Goal: Task Accomplishment & Management: Complete application form

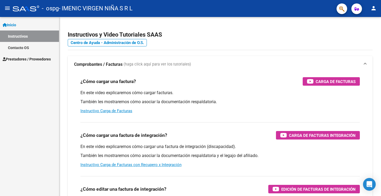
click at [28, 89] on div "Inicio Instructivos Contacto OS Prestadores / Proveedores Facturas - Listado/Ca…" at bounding box center [29, 106] width 59 height 179
click at [32, 61] on span "Prestadores / Proveedores" at bounding box center [27, 59] width 48 height 6
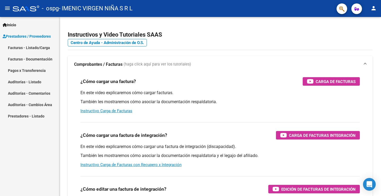
click at [31, 49] on link "Facturas - Listado/Carga" at bounding box center [29, 47] width 59 height 11
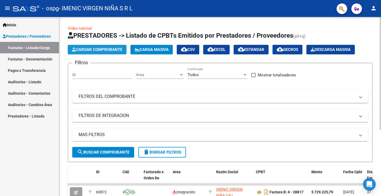
click at [85, 53] on button "Cargar Comprobante" at bounding box center [97, 50] width 59 height 10
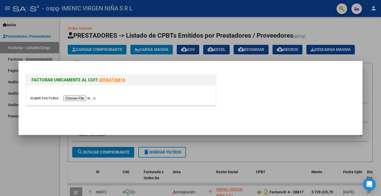
click at [97, 96] on input "file" at bounding box center [63, 98] width 67 height 6
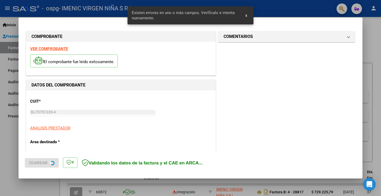
scroll to position [121, 0]
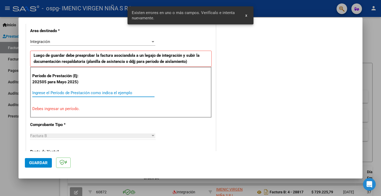
click at [57, 93] on input "Ingrese el Período de Prestación como indica el ejemplo" at bounding box center [93, 92] width 122 height 5
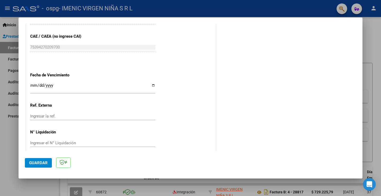
scroll to position [339, 0]
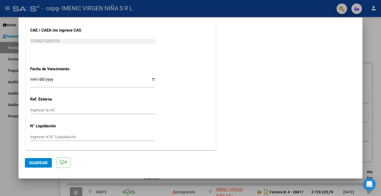
type input "202508"
click at [57, 78] on input "Ingresar la fecha" at bounding box center [92, 81] width 125 height 8
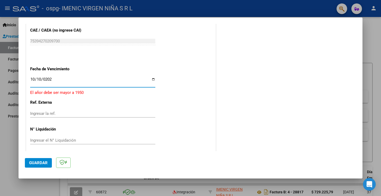
type input "[DATE]"
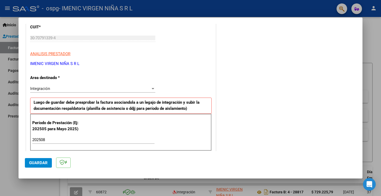
scroll to position [0, 0]
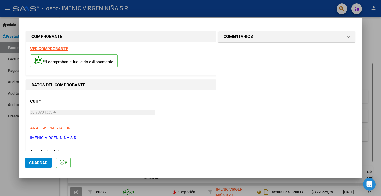
click at [38, 163] on span "Guardar" at bounding box center [38, 162] width 19 height 5
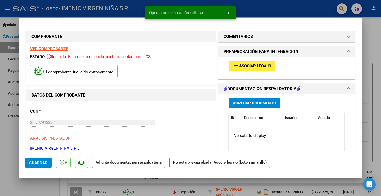
click at [241, 67] on span "Asociar Legajo" at bounding box center [255, 66] width 32 height 5
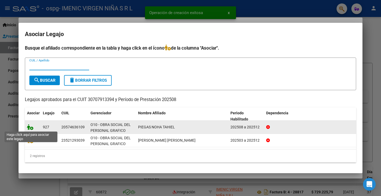
click at [32, 128] on icon at bounding box center [30, 127] width 6 height 6
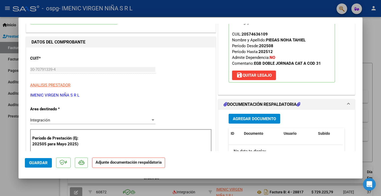
scroll to position [79, 0]
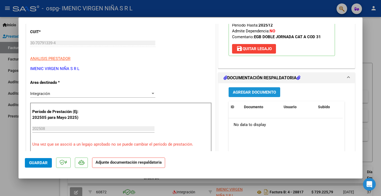
click at [240, 89] on span "Agregar Documento" at bounding box center [254, 91] width 43 height 5
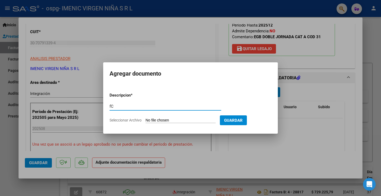
type input "f"
type input "Factura"
click at [146, 118] on input "Seleccionar Archivo" at bounding box center [181, 120] width 70 height 5
type input "C:\fakepath\30707913394_006_00004_00028918.pdf"
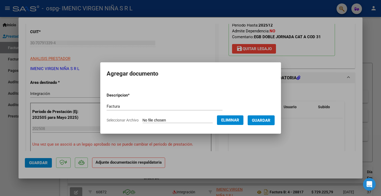
click at [263, 122] on span "Guardar" at bounding box center [261, 120] width 19 height 5
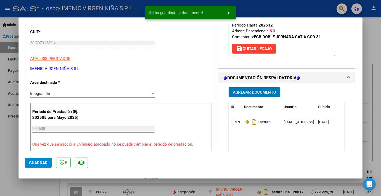
click at [247, 93] on span "Agregar Documento" at bounding box center [254, 92] width 43 height 5
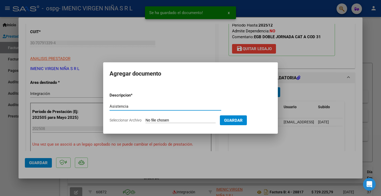
type input "Asistencia"
click at [146, 118] on input "Seleccionar Archivo" at bounding box center [181, 120] width 70 height 5
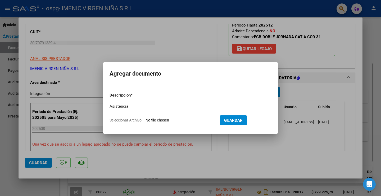
type input "C:\fakepath\[PERSON_NAME] TAHIEL - ASISTENCIA ESC - [DATE].pdf"
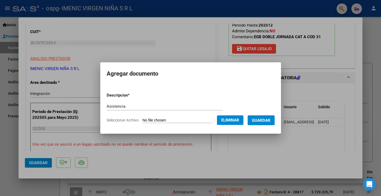
click at [268, 120] on span "Guardar" at bounding box center [261, 120] width 19 height 5
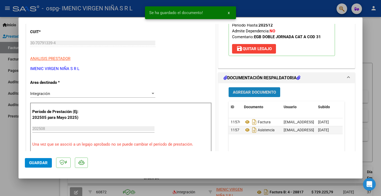
click at [248, 91] on span "Agregar Documento" at bounding box center [254, 92] width 43 height 5
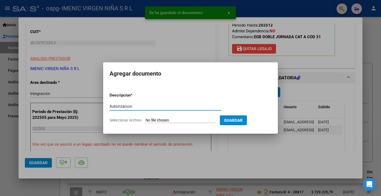
type input "Autorizacion"
click at [146, 118] on input "Seleccionar Archivo" at bounding box center [181, 120] width 70 height 5
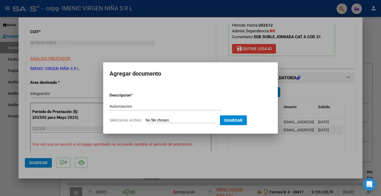
type input "C:\fakepath\[PERSON_NAME] - AUTORIZACION 2025 ESC (AGO-DIC).pdf"
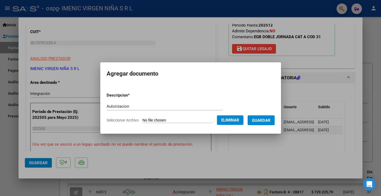
click at [261, 123] on button "Guardar" at bounding box center [261, 120] width 27 height 10
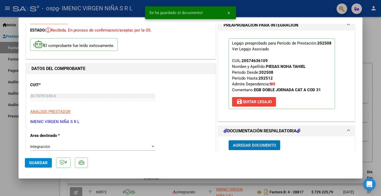
scroll to position [0, 0]
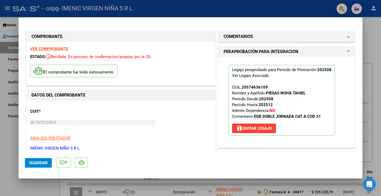
click at [32, 161] on span "Guardar" at bounding box center [38, 162] width 19 height 5
click at [11, 134] on div at bounding box center [190, 98] width 381 height 196
type input "$ 0,00"
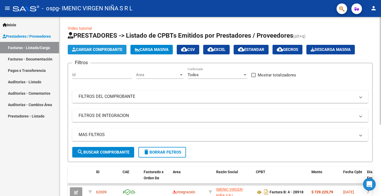
click at [92, 52] on button "Cargar Comprobante" at bounding box center [97, 50] width 59 height 10
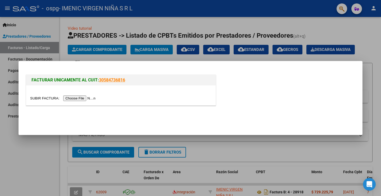
click at [97, 96] on input "file" at bounding box center [63, 98] width 67 height 6
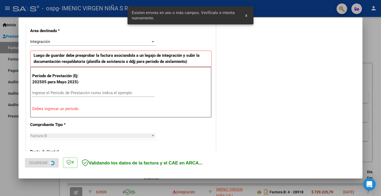
scroll to position [174, 0]
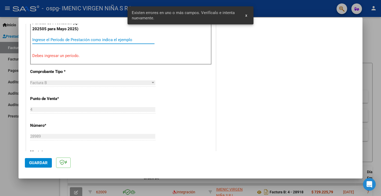
click at [68, 40] on input "Ingrese el Período de Prestación como indica el ejemplo" at bounding box center [93, 39] width 122 height 5
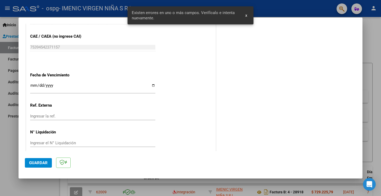
scroll to position [339, 0]
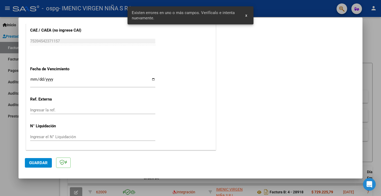
type input "202509"
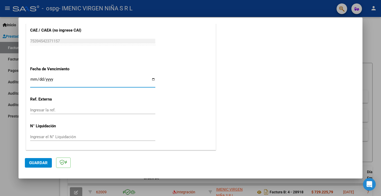
click at [32, 79] on input "Ingresar la fecha" at bounding box center [92, 81] width 125 height 8
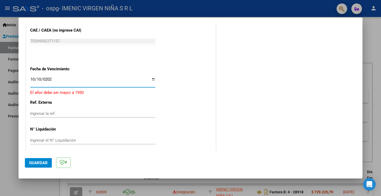
type input "[DATE]"
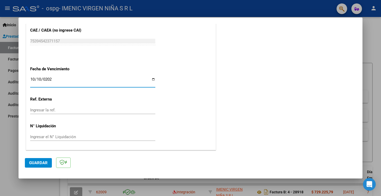
click at [67, 96] on p "Ref. Externa" at bounding box center [57, 99] width 55 height 6
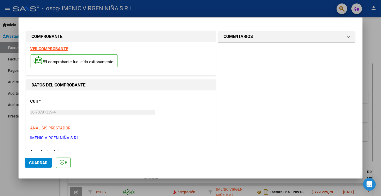
scroll to position [185, 0]
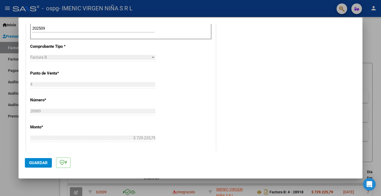
click at [46, 160] on span "Guardar" at bounding box center [38, 162] width 19 height 5
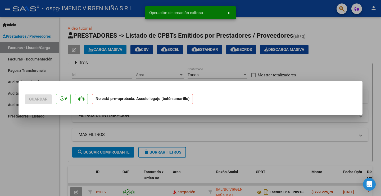
scroll to position [0, 0]
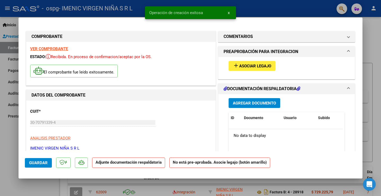
click at [242, 71] on div "add Asociar Legajo" at bounding box center [287, 66] width 124 height 18
click at [240, 65] on span "Asociar Legajo" at bounding box center [255, 66] width 32 height 5
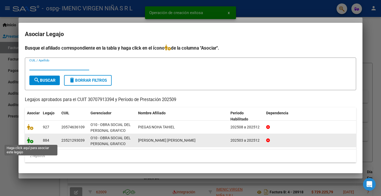
click at [30, 140] on icon at bounding box center [30, 140] width 6 height 6
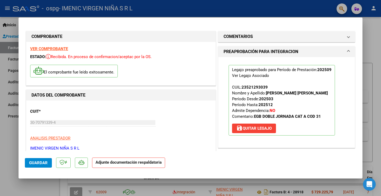
scroll to position [79, 0]
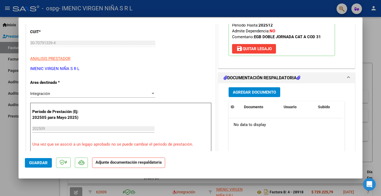
click at [237, 89] on button "Agregar Documento" at bounding box center [255, 92] width 52 height 10
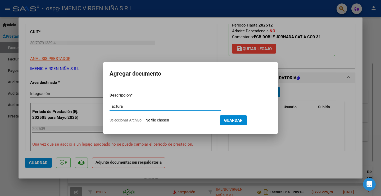
type input "Factura"
click at [146, 118] on input "Seleccionar Archivo" at bounding box center [181, 120] width 70 height 5
type input "C:\fakepath\30707913394_006_00004_00028989.pdf"
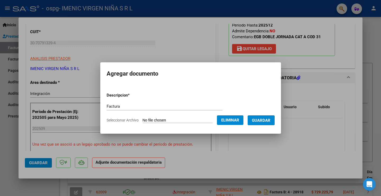
click at [271, 120] on span "Guardar" at bounding box center [261, 120] width 19 height 5
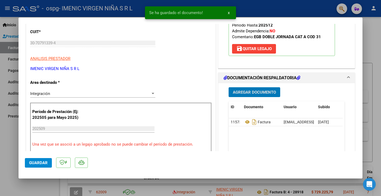
click at [254, 93] on span "Agregar Documento" at bounding box center [254, 92] width 43 height 5
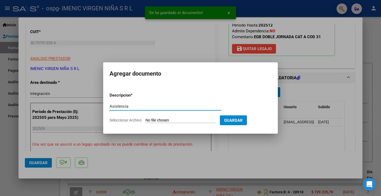
type input "Asistencia"
click at [146, 118] on input "Seleccionar Archivo" at bounding box center [181, 120] width 70 height 5
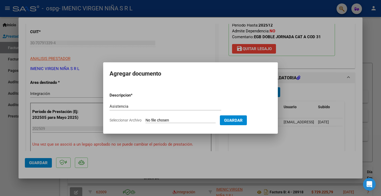
type input "C:\fakepath\[PERSON_NAME]-ASISTENCIA ESC-[DATE].pdf"
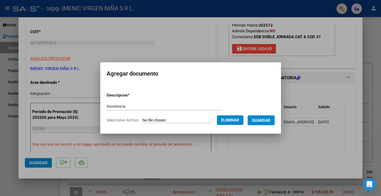
click at [268, 121] on span "Guardar" at bounding box center [261, 120] width 19 height 5
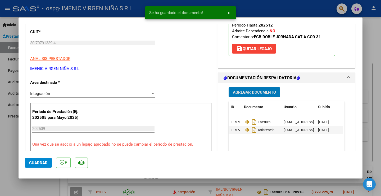
click at [260, 92] on span "Agregar Documento" at bounding box center [254, 92] width 43 height 5
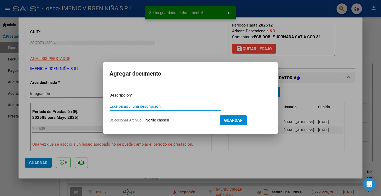
type input "a"
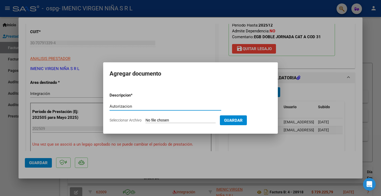
type input "Autorizacion"
click at [146, 118] on input "Seleccionar Archivo" at bounding box center [181, 120] width 70 height 5
type input "C:\fakepath\[PERSON_NAME] [PERSON_NAME] - AUTORIZACION 2025 (MAR-DIC).pdf"
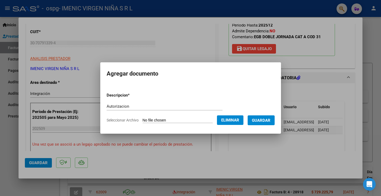
click at [262, 120] on span "Guardar" at bounding box center [261, 120] width 19 height 5
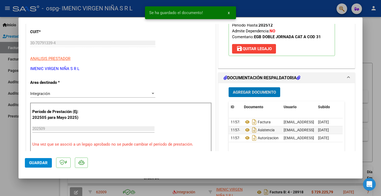
scroll to position [106, 0]
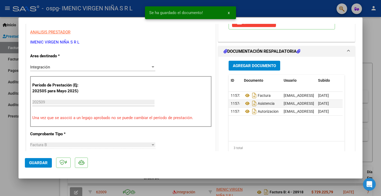
drag, startPoint x: 275, startPoint y: 141, endPoint x: 285, endPoint y: 141, distance: 10.1
click at [285, 141] on div "ID Documento Usuario Subido Acción 11573 Factura [EMAIL_ADDRESS][DOMAIN_NAME] -…" at bounding box center [287, 115] width 116 height 80
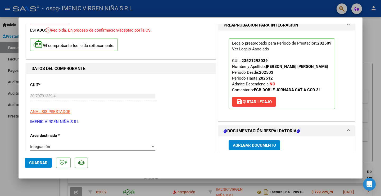
scroll to position [132, 0]
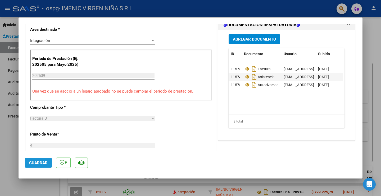
click at [36, 161] on span "Guardar" at bounding box center [38, 162] width 19 height 5
click at [33, 161] on span "Guardar" at bounding box center [38, 162] width 19 height 5
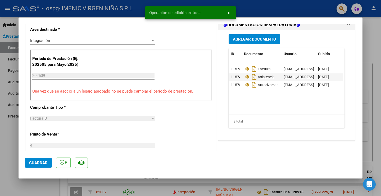
click at [8, 154] on div at bounding box center [190, 98] width 381 height 196
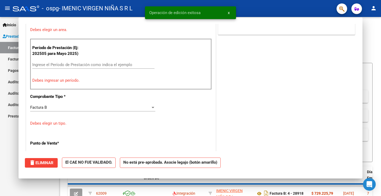
scroll to position [0, 0]
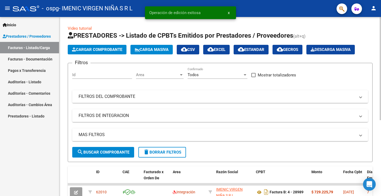
click at [98, 52] on span "Cargar Comprobante" at bounding box center [97, 49] width 50 height 5
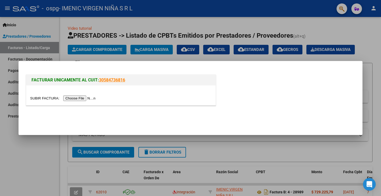
click at [88, 100] on input "file" at bounding box center [63, 98] width 67 height 6
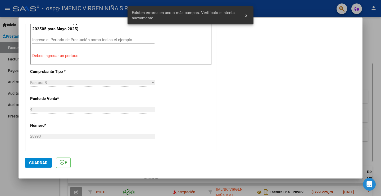
scroll to position [147, 0]
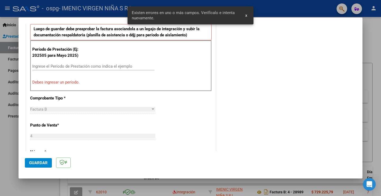
click at [69, 75] on div "Período de Prestación (Ej: 202505 para [DATE]) Ingrese el Período de Prestación…" at bounding box center [121, 65] width 182 height 51
click at [72, 70] on div "Ingrese el Período de Prestación como indica el ejemplo" at bounding box center [93, 66] width 122 height 8
type input "2025"
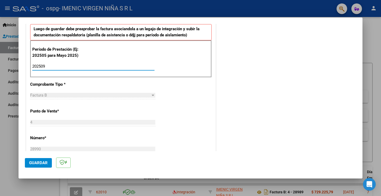
type input "202509"
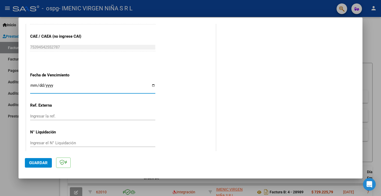
scroll to position [339, 0]
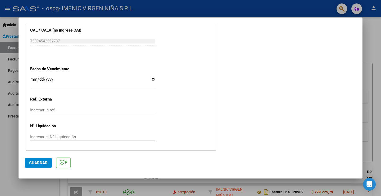
click at [35, 80] on input "Ingresar la fecha" at bounding box center [92, 81] width 125 height 8
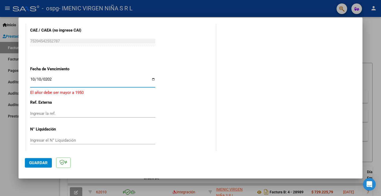
type input "[DATE]"
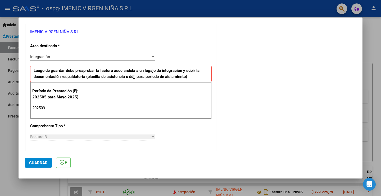
scroll to position [0, 0]
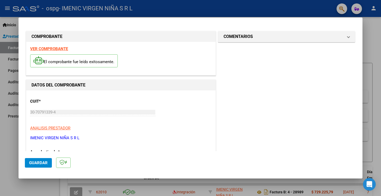
click at [35, 163] on span "Guardar" at bounding box center [38, 162] width 19 height 5
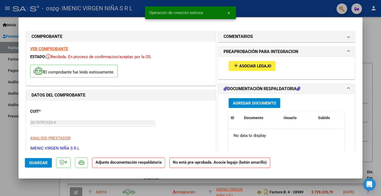
click at [254, 64] on span "Asociar Legajo" at bounding box center [255, 66] width 32 height 5
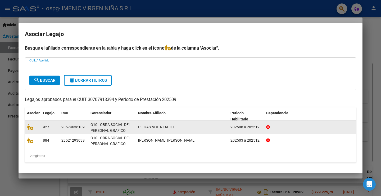
click at [30, 130] on div at bounding box center [33, 127] width 12 height 6
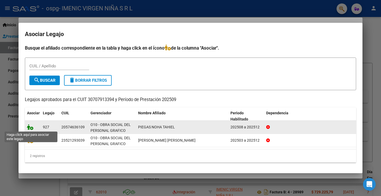
click at [30, 126] on icon at bounding box center [30, 127] width 6 height 6
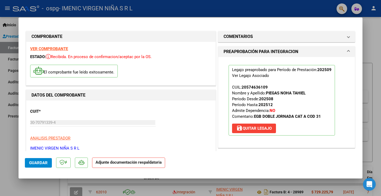
scroll to position [53, 0]
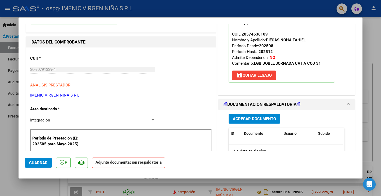
click at [244, 123] on button "Agregar Documento" at bounding box center [255, 119] width 52 height 10
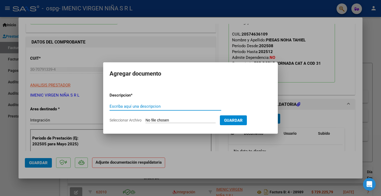
click at [178, 106] on input "Escriba aquí una descripcion" at bounding box center [166, 106] width 112 height 5
type input "Factura"
click at [146, 118] on input "Seleccionar Archivo" at bounding box center [181, 120] width 70 height 5
type input "C:\fakepath\30707913394_006_00004_00028990.pdf"
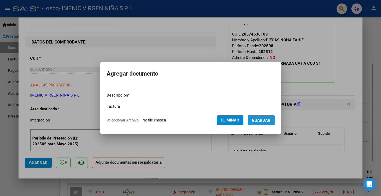
click at [261, 122] on span "Guardar" at bounding box center [261, 120] width 19 height 5
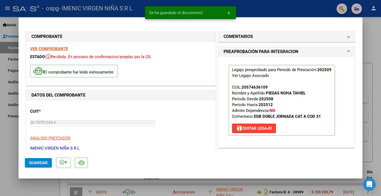
scroll to position [106, 0]
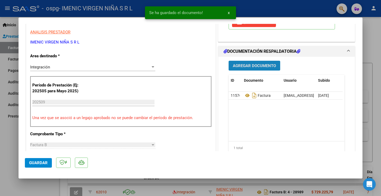
click at [254, 67] on span "Agregar Documento" at bounding box center [254, 65] width 43 height 5
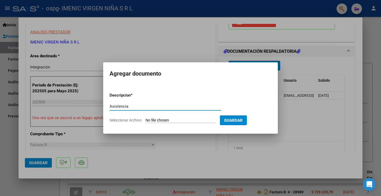
type input "Asistencia"
click at [146, 118] on input "Seleccionar Archivo" at bounding box center [181, 120] width 70 height 5
type input "C:\fakepath\[PERSON_NAME]-ASISTENCIA ESC-[DATE].pdf"
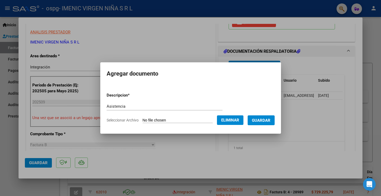
click at [263, 125] on form "Descripcion * Asistencia Escriba aquí una descripcion Seleccionar Archivo Elimi…" at bounding box center [191, 107] width 168 height 39
click at [265, 123] on button "Guardar" at bounding box center [261, 120] width 27 height 10
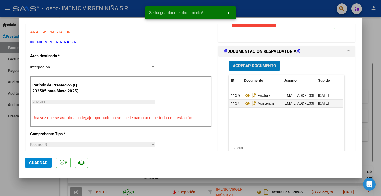
click at [248, 68] on span "Agregar Documento" at bounding box center [254, 65] width 43 height 5
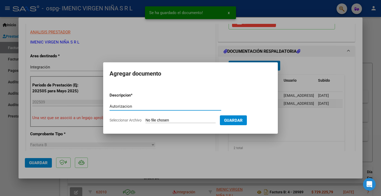
type input "Autorizacion"
click at [146, 118] on input "Seleccionar Archivo" at bounding box center [181, 120] width 70 height 5
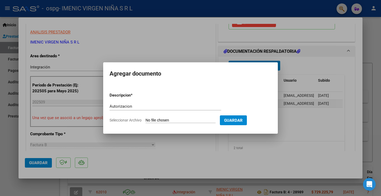
type input "C:\fakepath\[PERSON_NAME] - AUTORIZACION 2025 ESC (AGO-DIC).pdf"
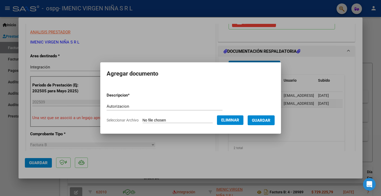
click at [267, 118] on span "Guardar" at bounding box center [261, 120] width 19 height 5
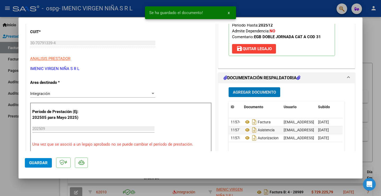
scroll to position [0, 0]
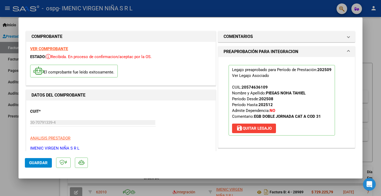
click at [42, 169] on mat-dialog-actions "Guardar" at bounding box center [190, 161] width 331 height 21
click at [41, 162] on span "Guardar" at bounding box center [38, 162] width 19 height 5
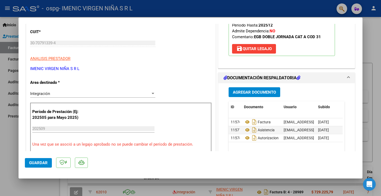
scroll to position [159, 0]
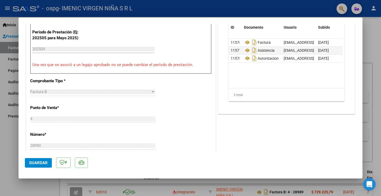
click at [44, 164] on span "Guardar" at bounding box center [38, 162] width 19 height 5
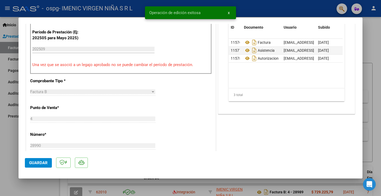
click at [3, 148] on div at bounding box center [190, 98] width 381 height 196
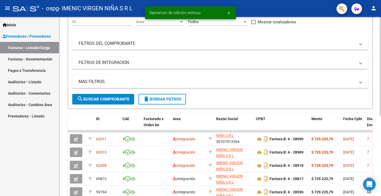
scroll to position [132, 0]
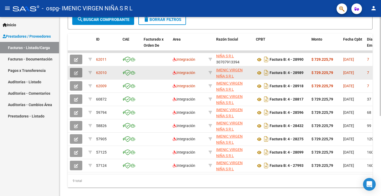
click at [78, 73] on icon "button" at bounding box center [76, 73] width 4 height 4
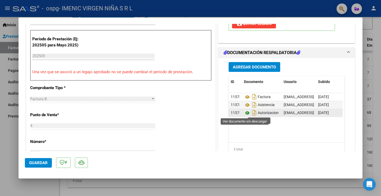
click at [244, 113] on icon at bounding box center [247, 113] width 7 height 6
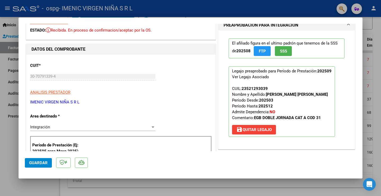
scroll to position [0, 0]
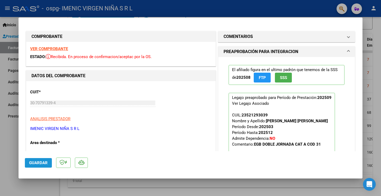
click at [41, 162] on span "Guardar" at bounding box center [38, 162] width 19 height 5
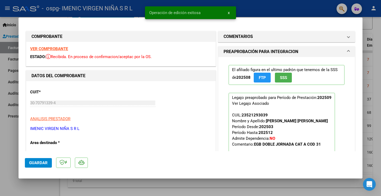
click at [6, 147] on div at bounding box center [190, 98] width 381 height 196
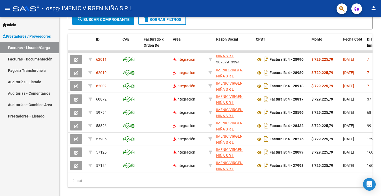
scroll to position [53, 0]
